Goal: Information Seeking & Learning: Check status

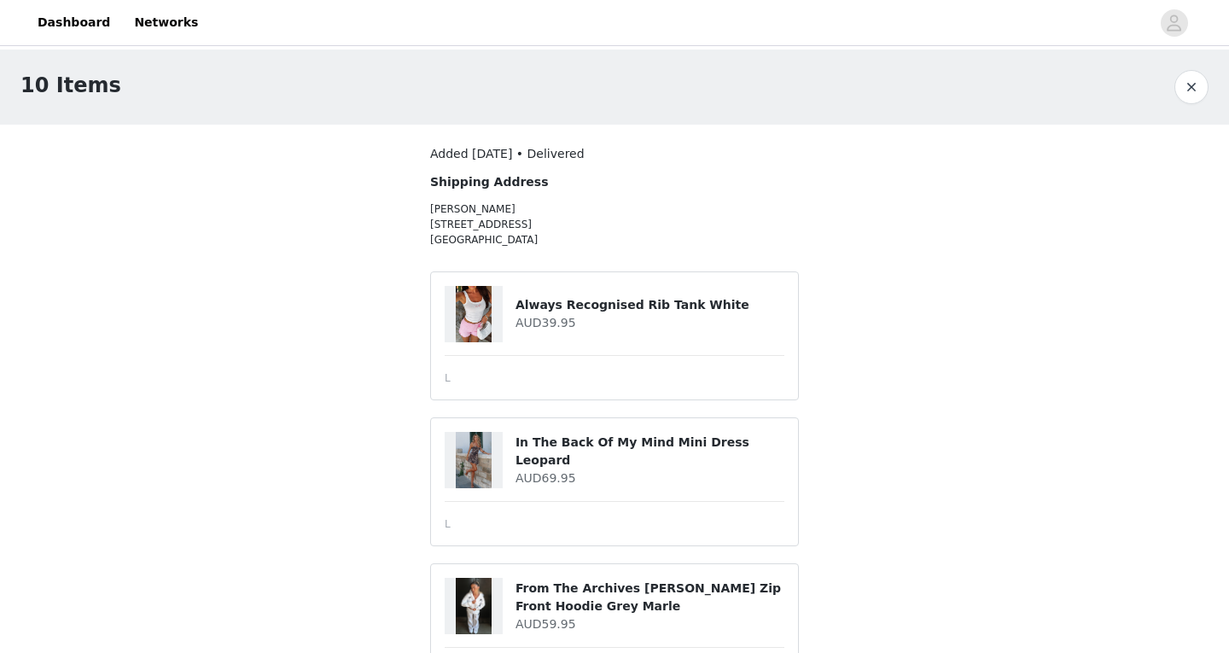
click at [1187, 88] on button "button" at bounding box center [1192, 87] width 34 height 34
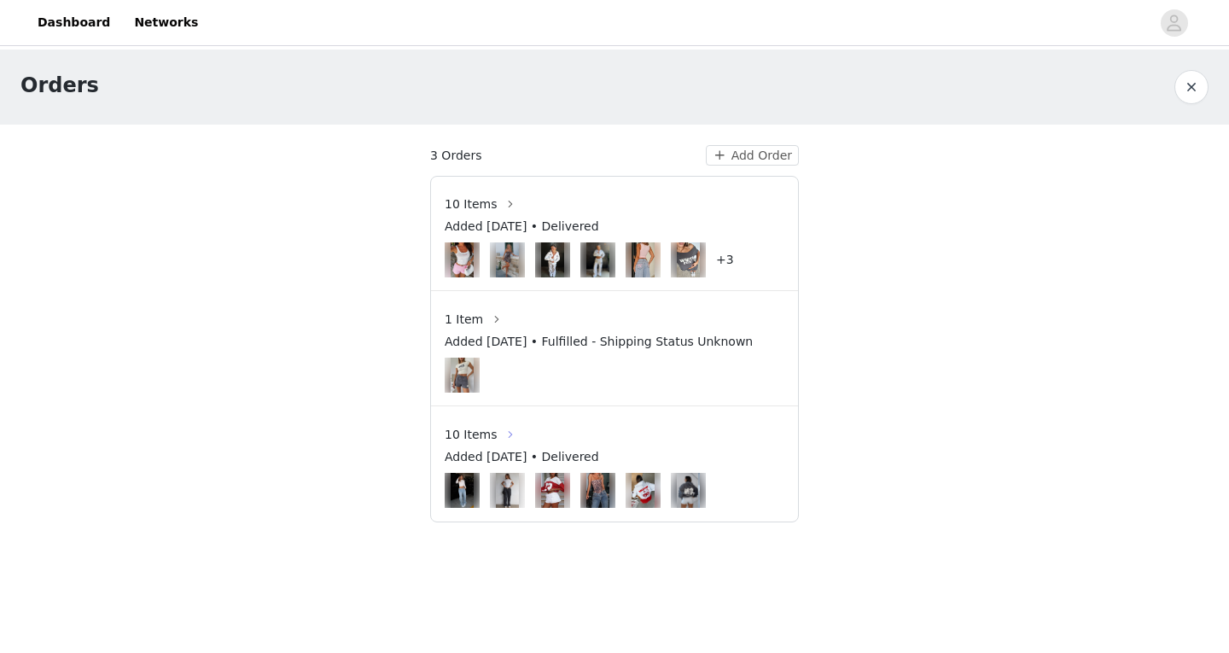
click at [497, 432] on button "button" at bounding box center [510, 434] width 27 height 27
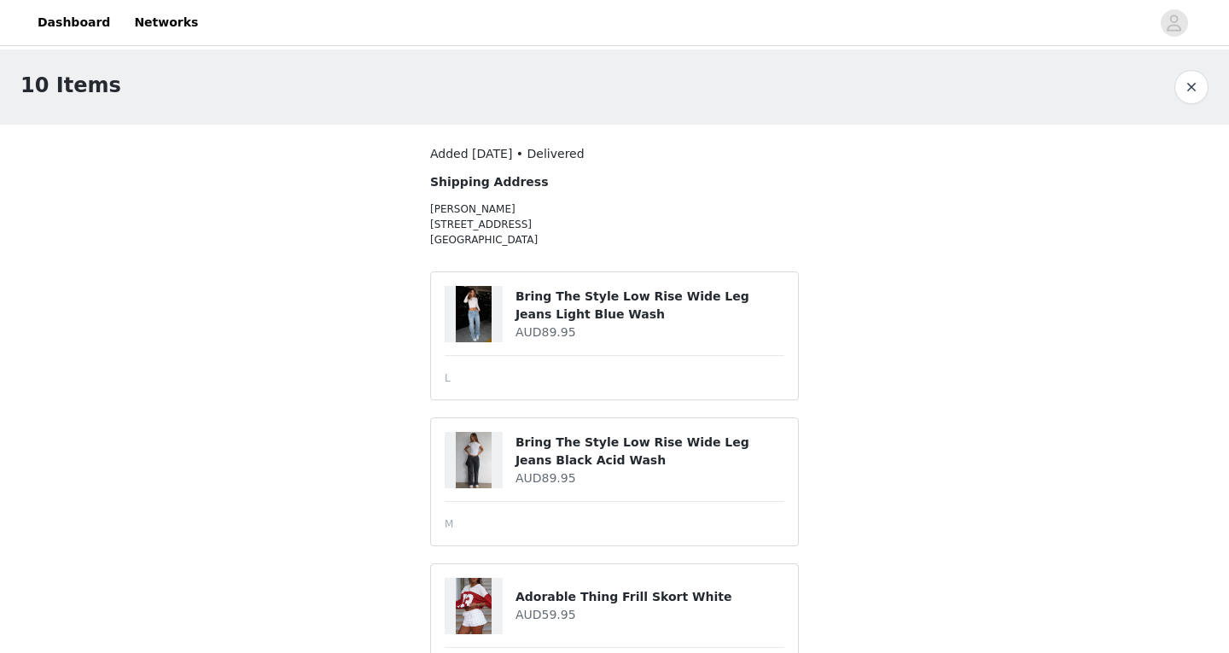
click at [1204, 79] on button "button" at bounding box center [1192, 87] width 34 height 34
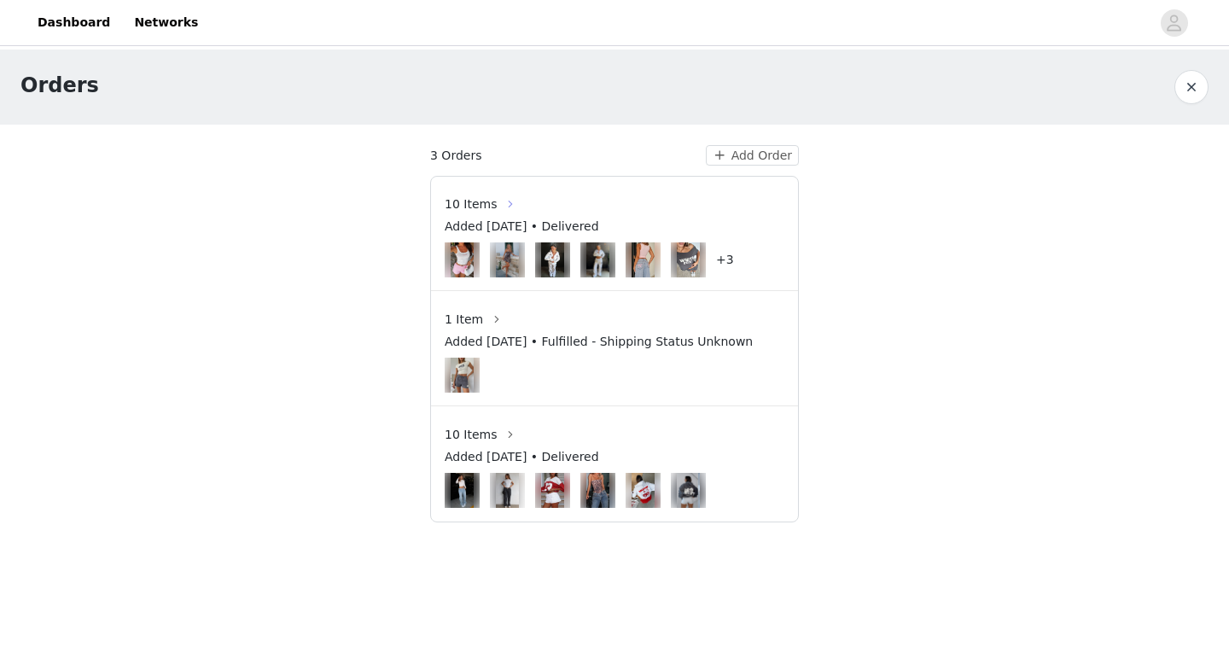
click at [504, 200] on button "button" at bounding box center [510, 203] width 27 height 27
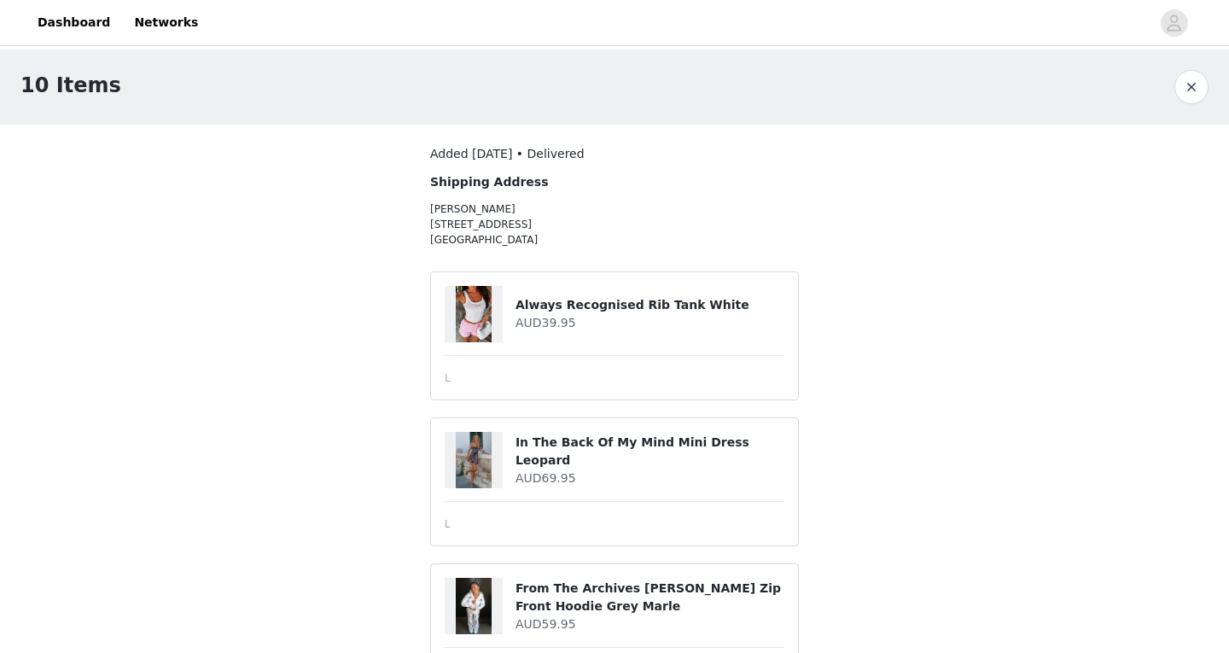
click at [1199, 106] on div "10 Items" at bounding box center [614, 87] width 1229 height 75
click at [1188, 91] on button "button" at bounding box center [1192, 87] width 34 height 34
